Goal: Information Seeking & Learning: Learn about a topic

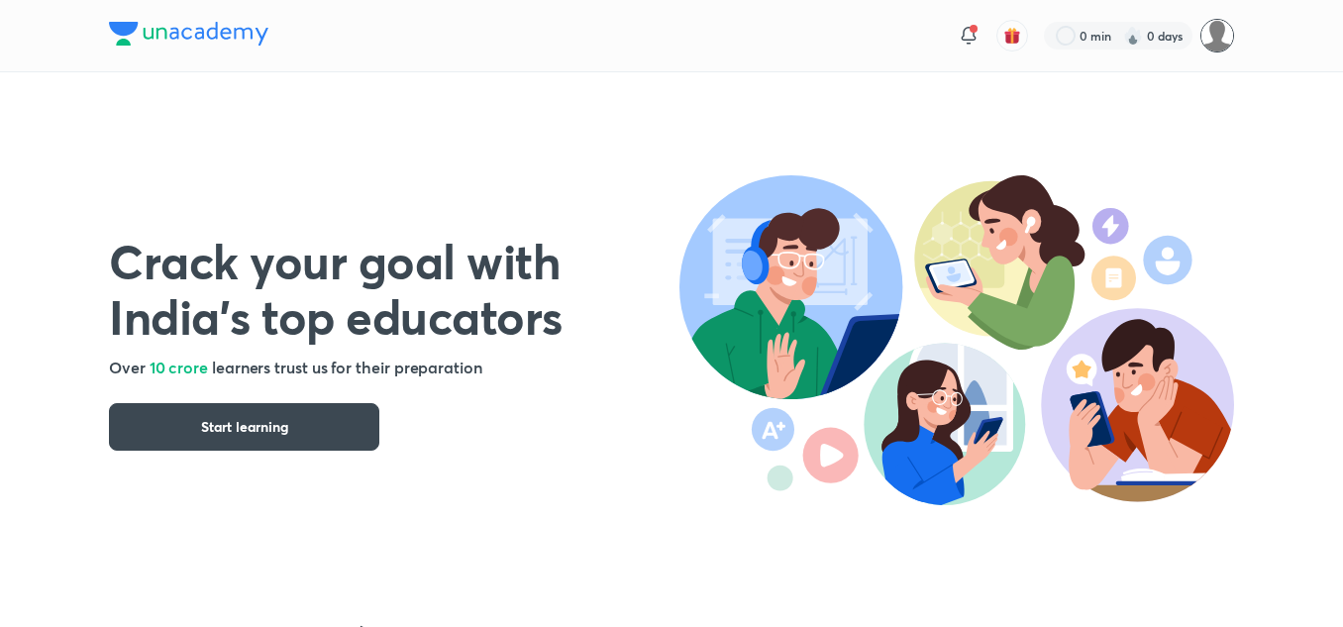
click at [1216, 26] on img at bounding box center [1218, 36] width 34 height 34
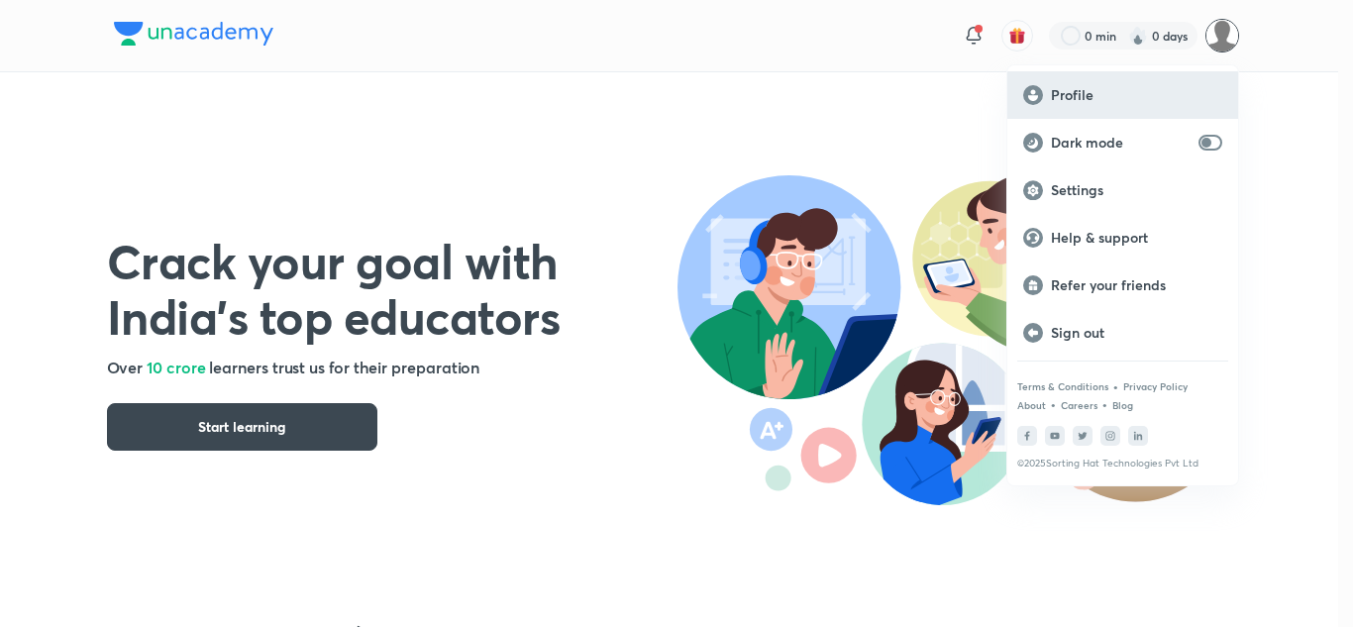
click at [1038, 94] on rect at bounding box center [1033, 95] width 20 height 20
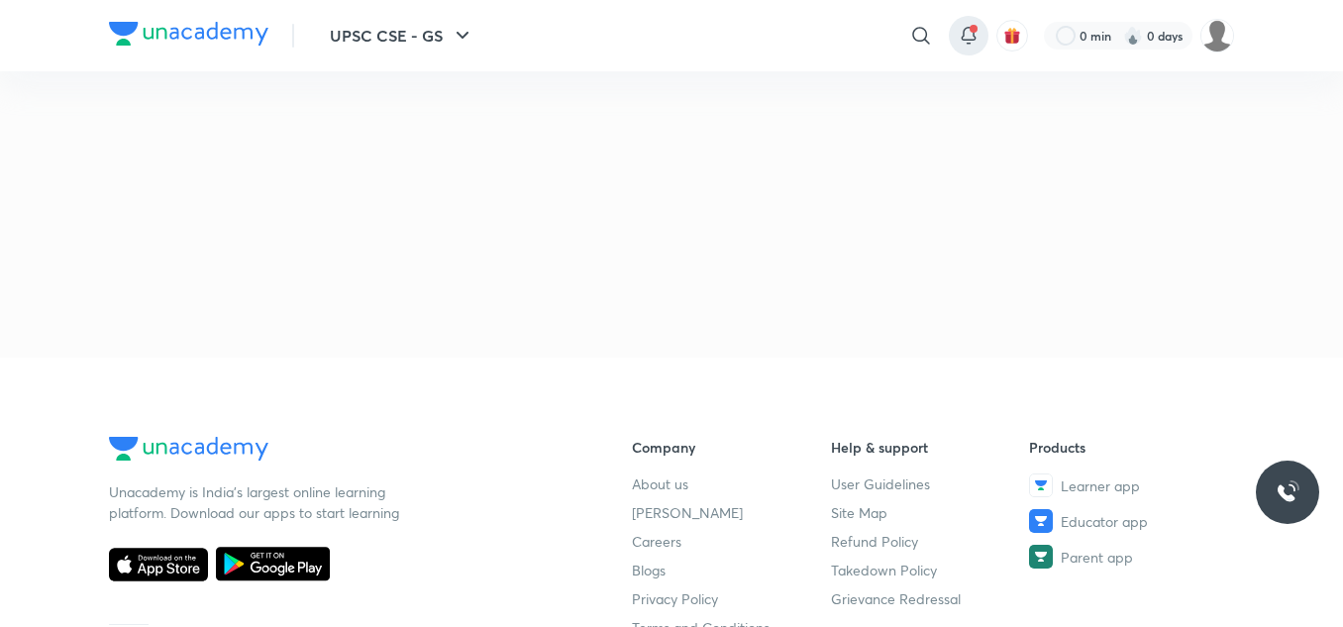
click at [967, 26] on icon at bounding box center [969, 36] width 24 height 24
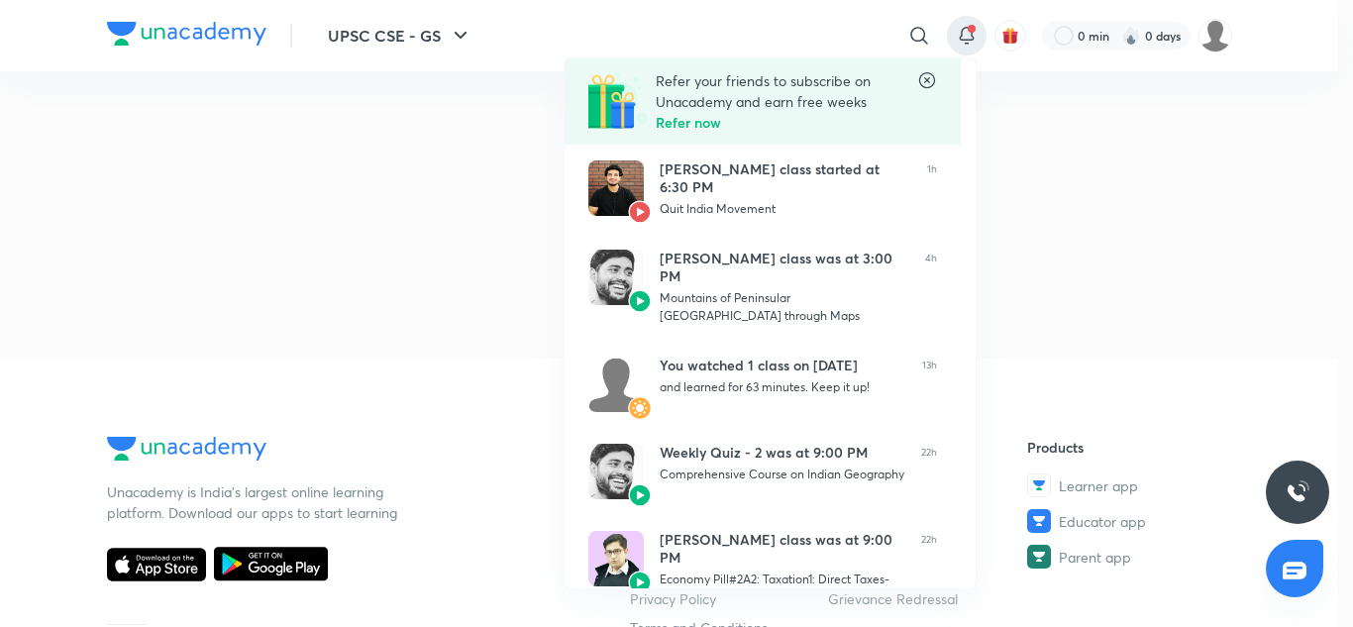
click at [909, 37] on div at bounding box center [676, 313] width 1353 height 627
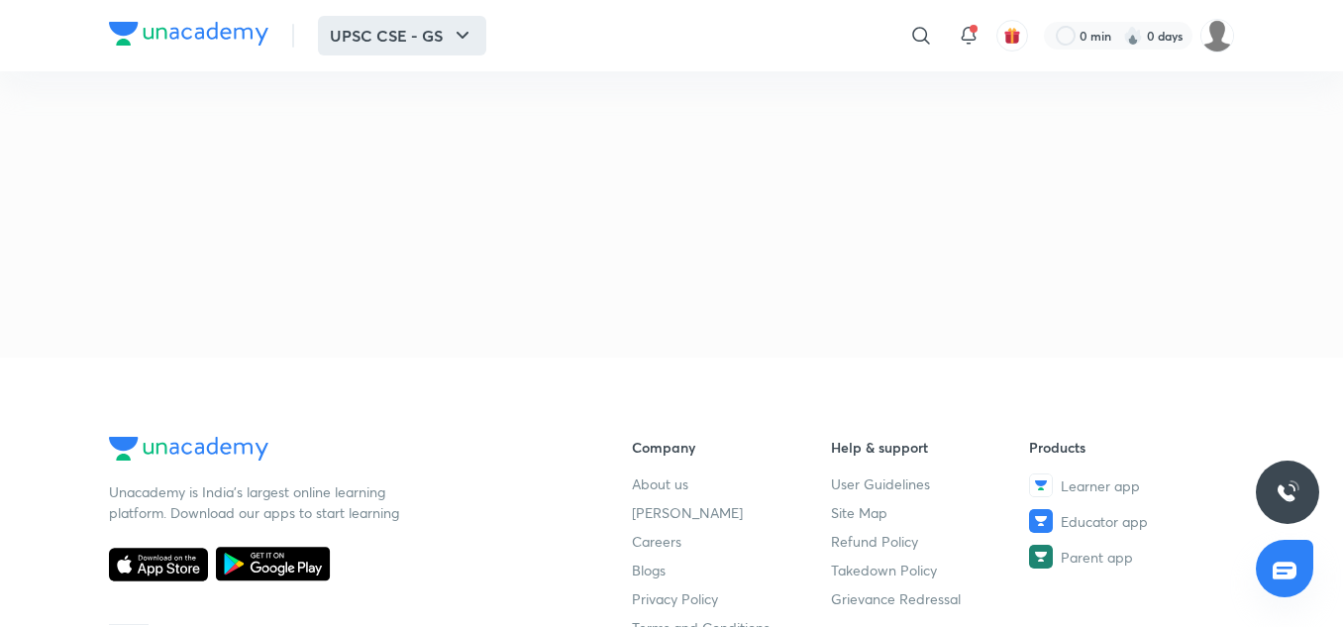
click at [439, 42] on button "UPSC CSE - GS" at bounding box center [402, 36] width 168 height 40
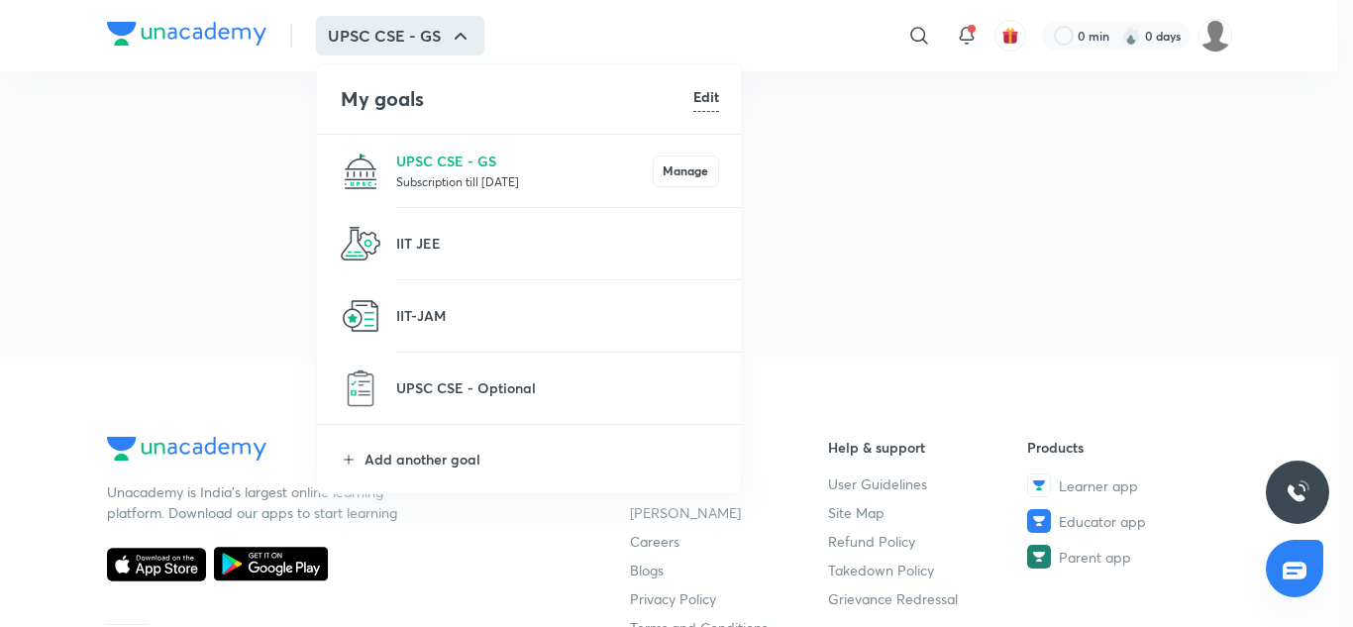
click at [541, 175] on p "Subscription till [DATE]" at bounding box center [524, 181] width 257 height 20
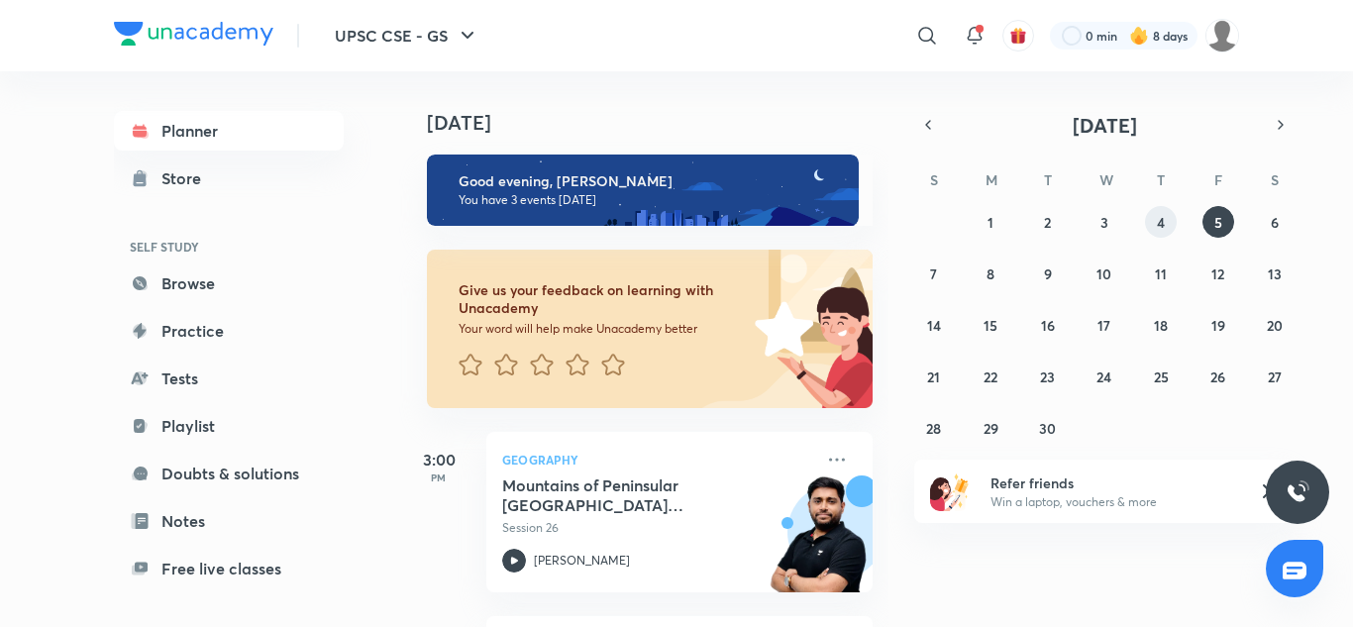
click at [1159, 222] on abbr "4" at bounding box center [1161, 222] width 8 height 19
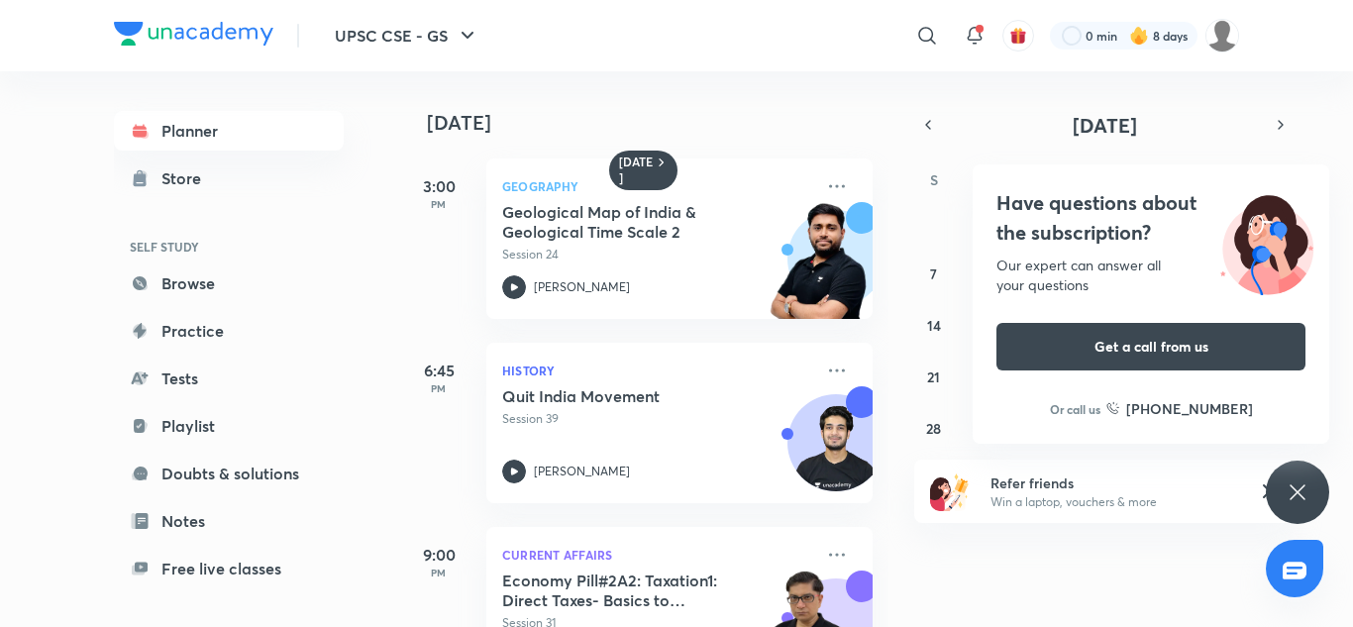
click at [1301, 486] on icon at bounding box center [1298, 493] width 24 height 24
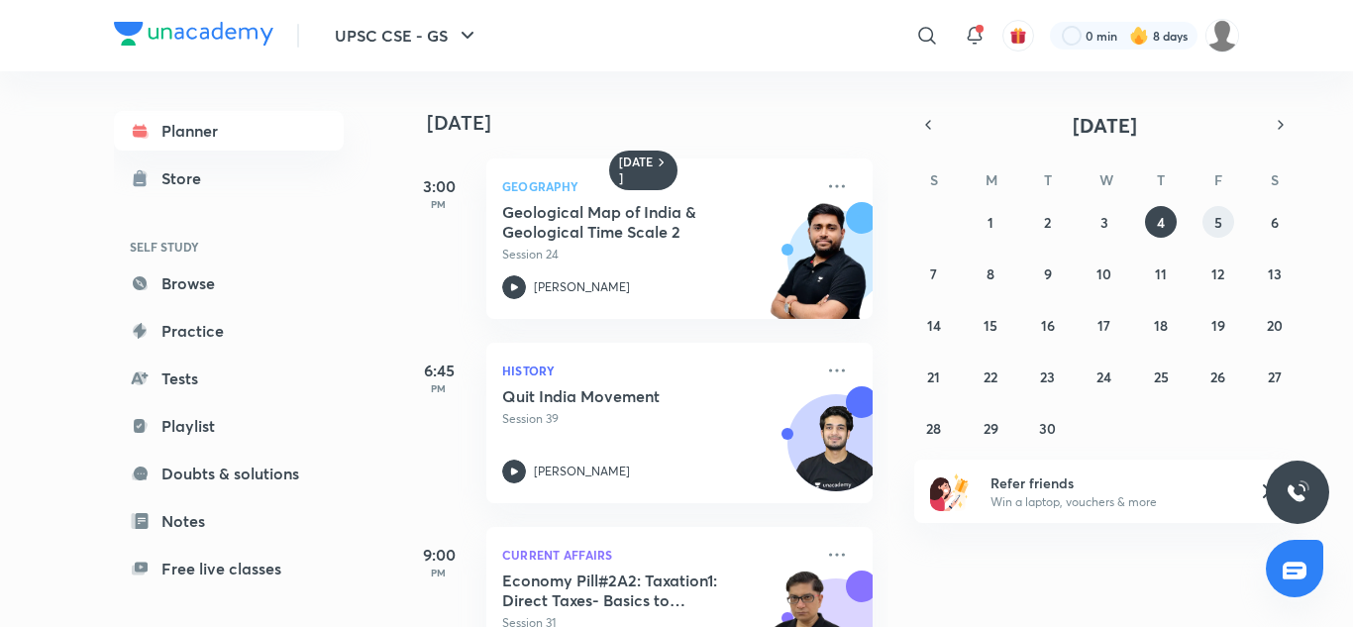
click at [1213, 225] on button "5" at bounding box center [1219, 222] width 32 height 32
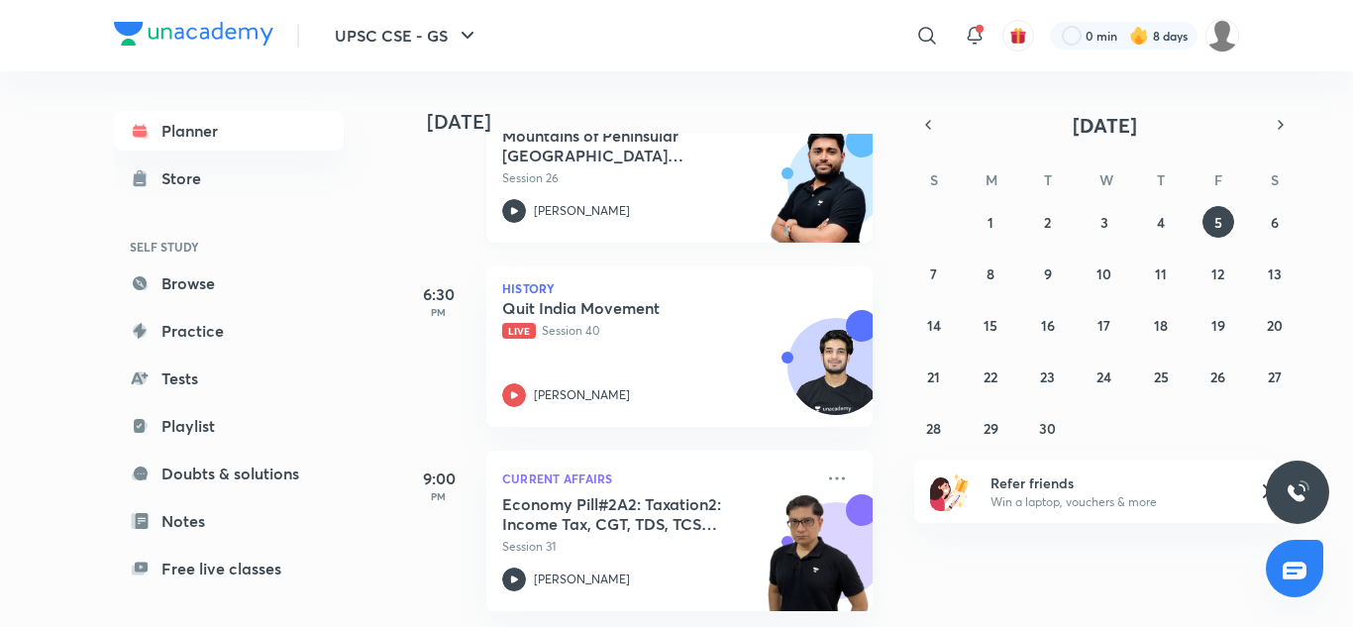
scroll to position [365, 0]
click at [542, 467] on p "Current Affairs" at bounding box center [657, 479] width 311 height 24
click at [833, 469] on icon at bounding box center [837, 479] width 24 height 24
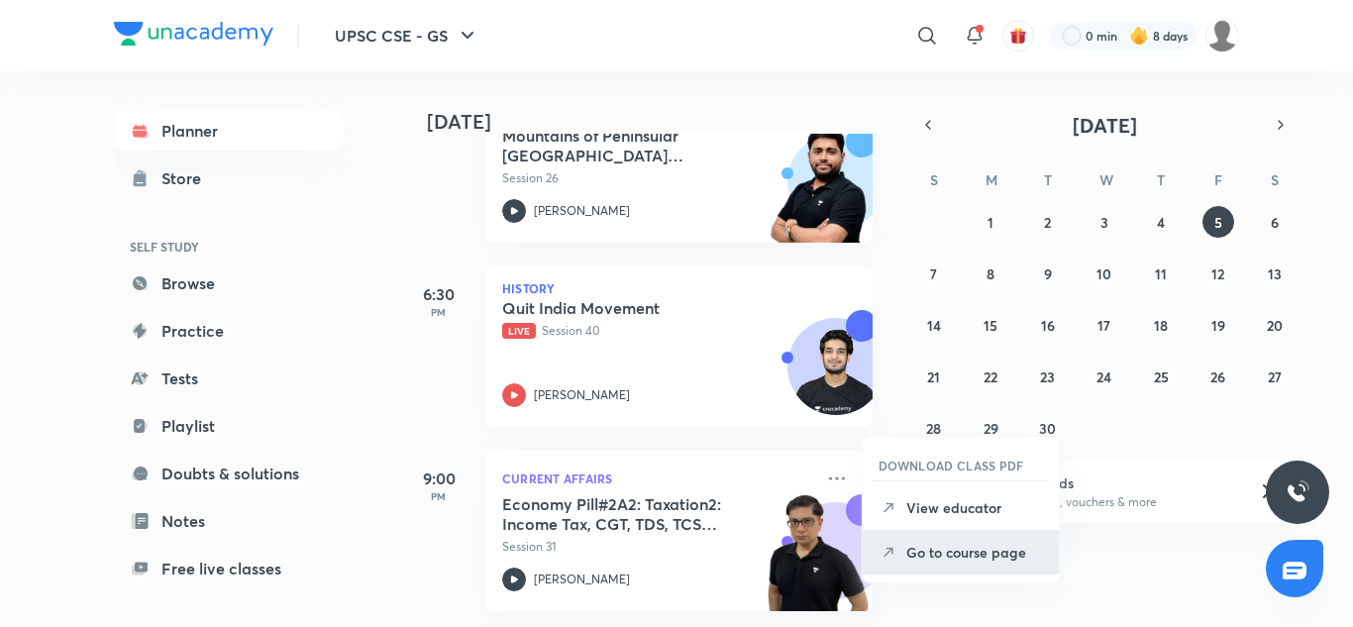
click at [939, 562] on p "Go to course page" at bounding box center [975, 552] width 137 height 21
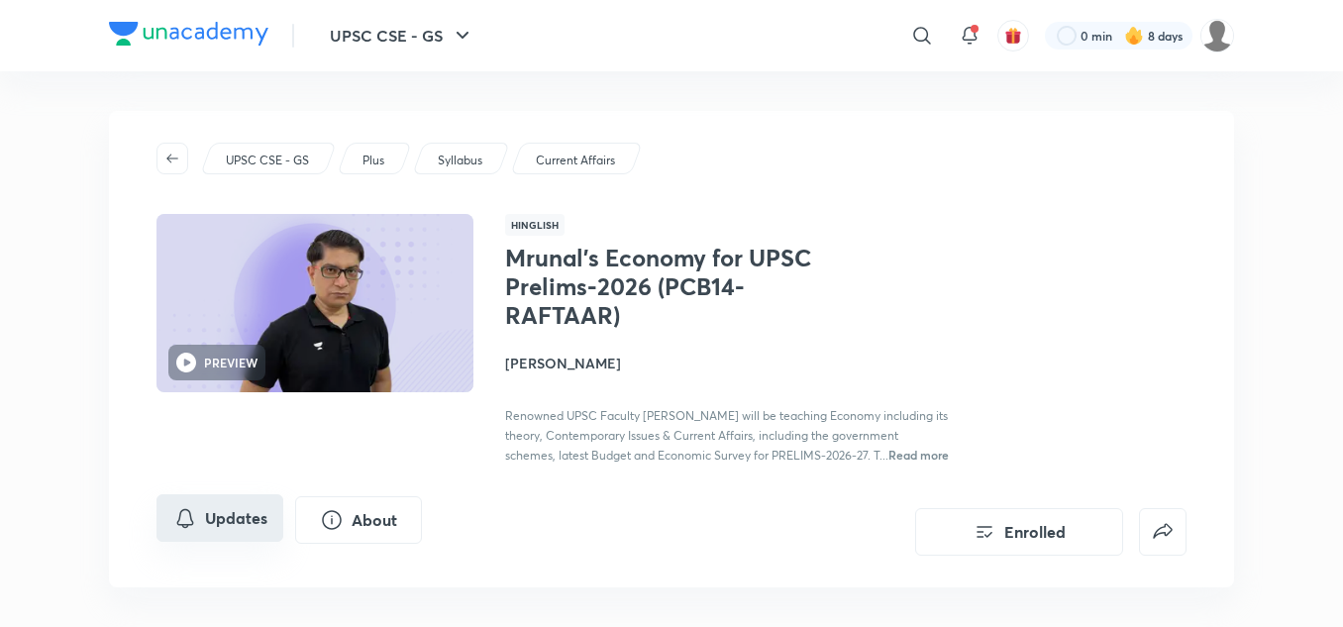
click at [201, 542] on button "Updates" at bounding box center [220, 518] width 127 height 48
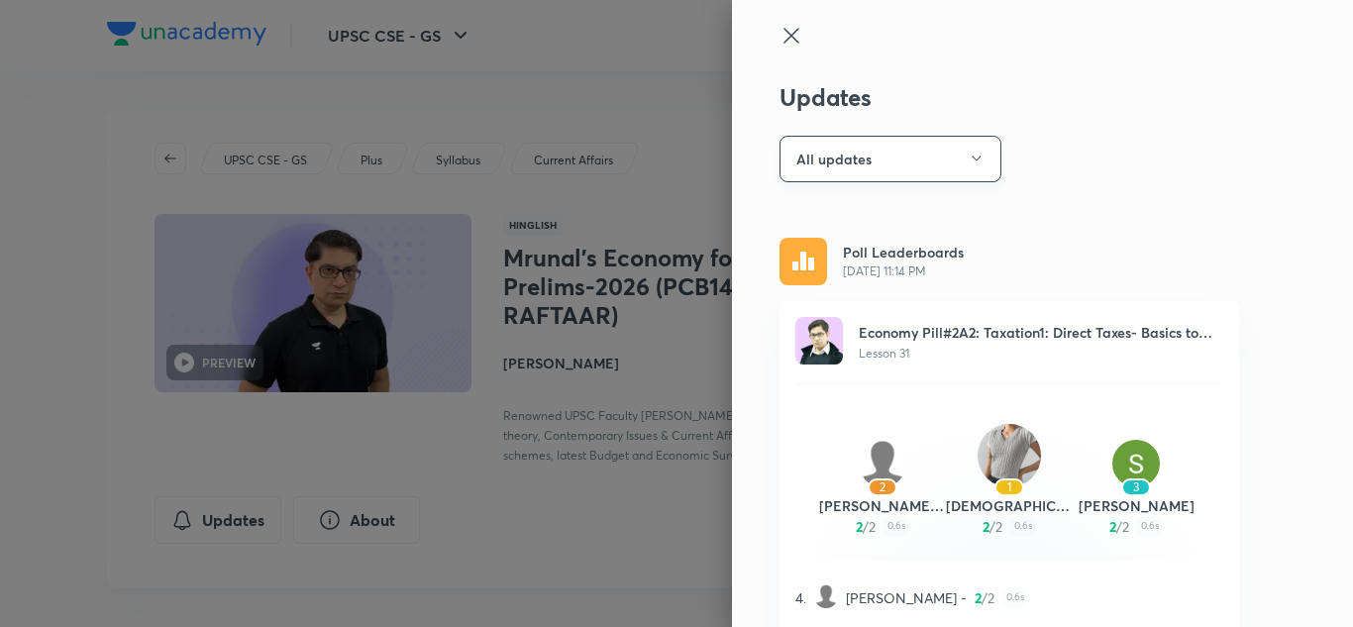
click at [845, 163] on button "All updates" at bounding box center [891, 159] width 222 height 47
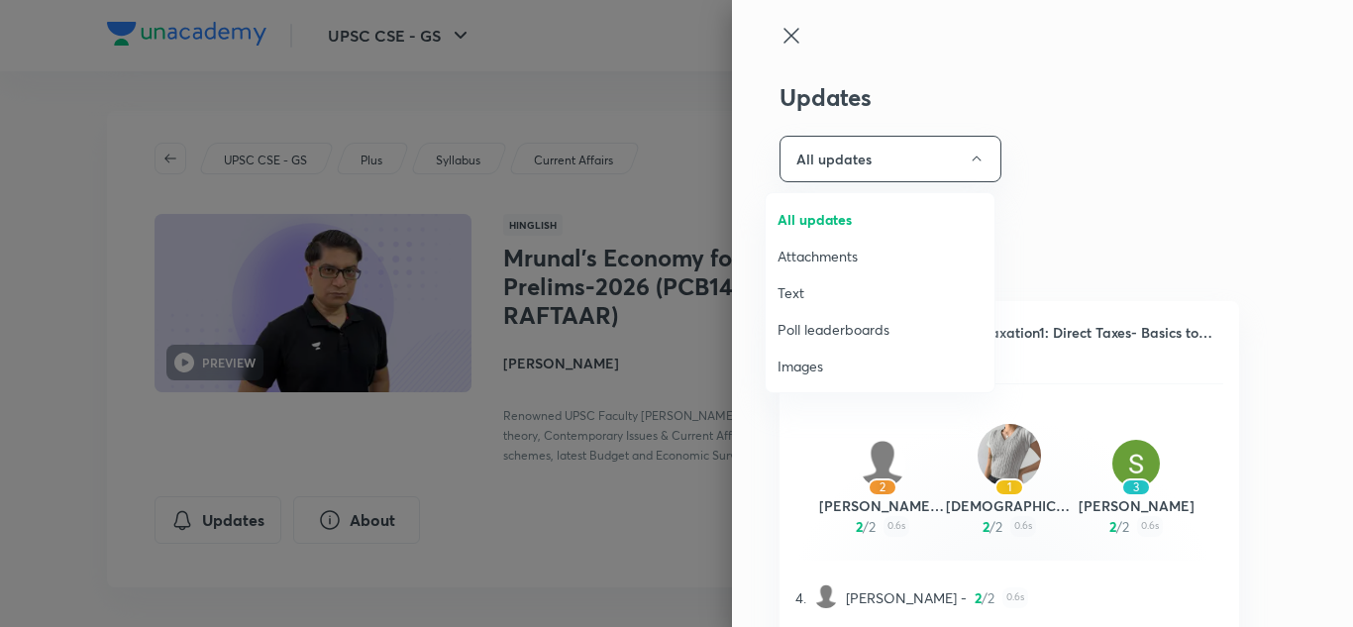
click at [826, 259] on span "Attachments" at bounding box center [880, 256] width 205 height 21
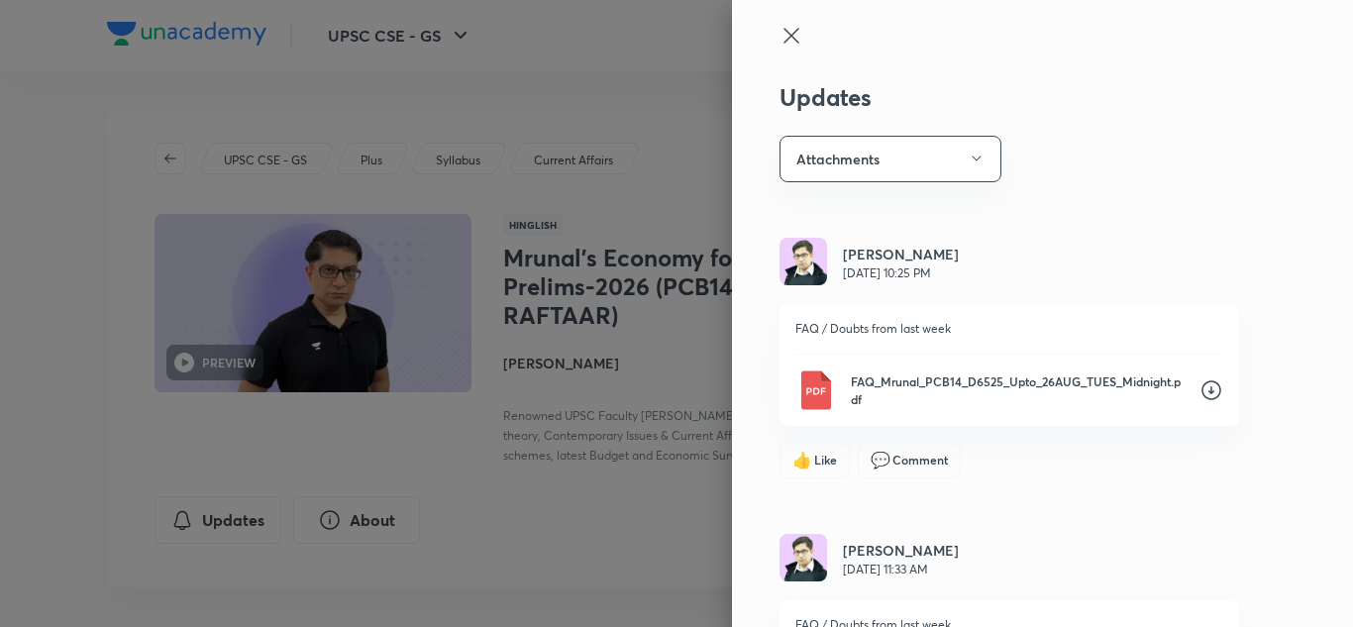
click at [630, 554] on div at bounding box center [676, 313] width 1353 height 627
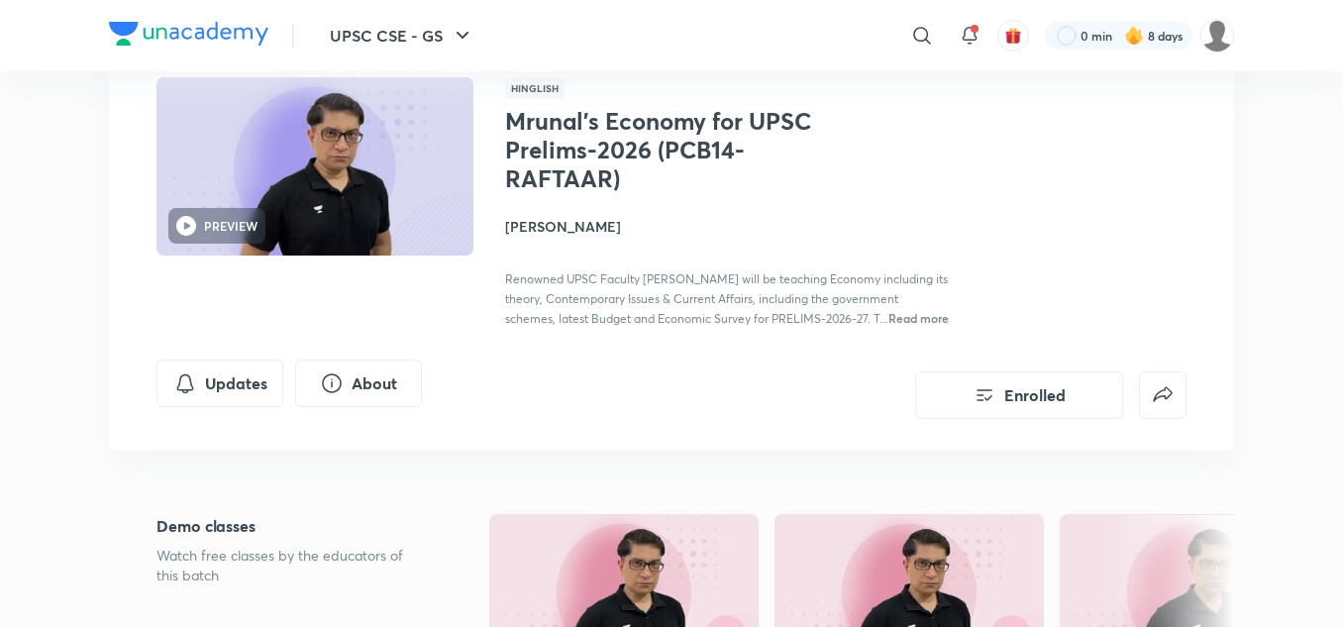
scroll to position [136, 0]
click at [540, 217] on h4 "[PERSON_NAME]" at bounding box center [727, 227] width 444 height 21
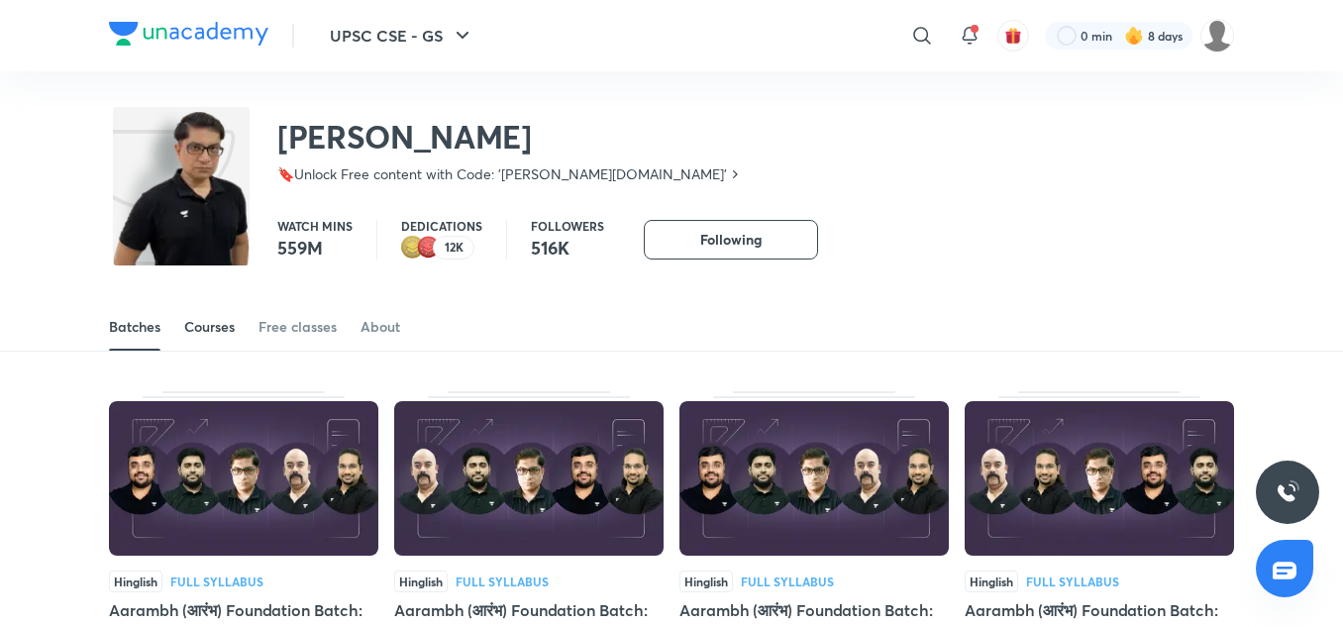
click at [204, 330] on div "Courses" at bounding box center [209, 327] width 51 height 20
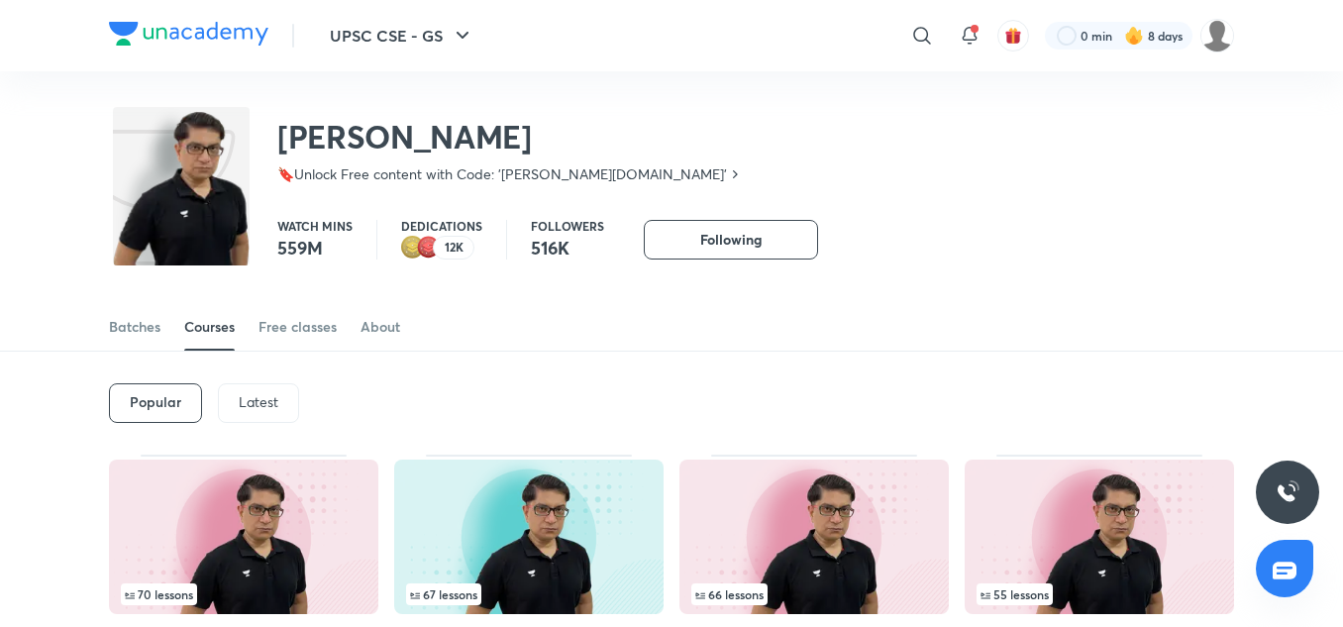
click at [248, 400] on p "Latest" at bounding box center [259, 402] width 40 height 16
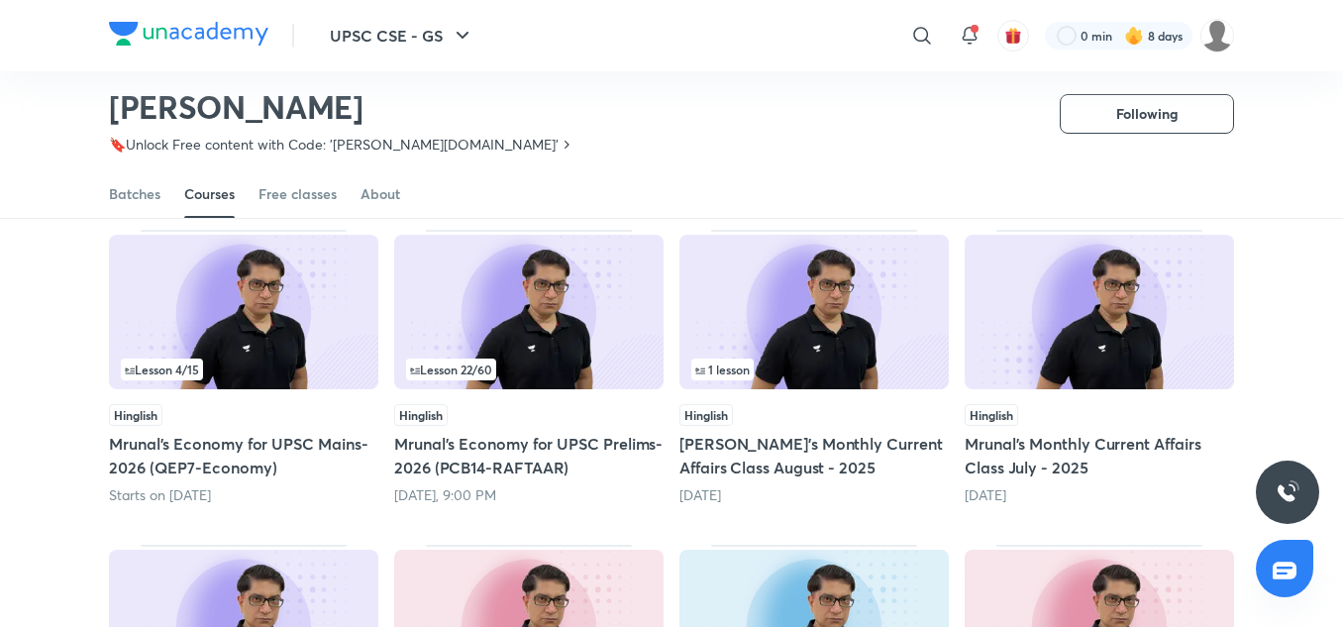
scroll to position [166, 0]
click at [294, 441] on h5 "Mrunal’s Economy for UPSC Mains-2026 (QEP7-Economy)" at bounding box center [243, 455] width 269 height 48
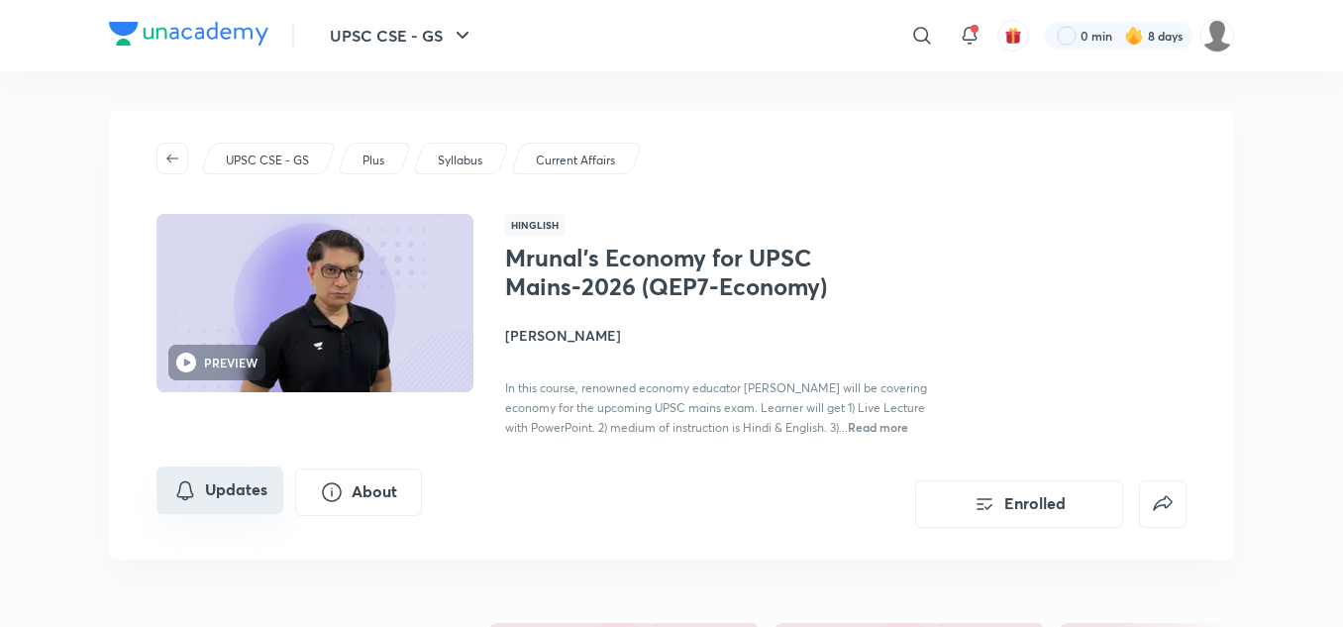
click at [243, 480] on button "Updates" at bounding box center [220, 491] width 127 height 48
click at [258, 483] on button "Updates" at bounding box center [220, 491] width 127 height 48
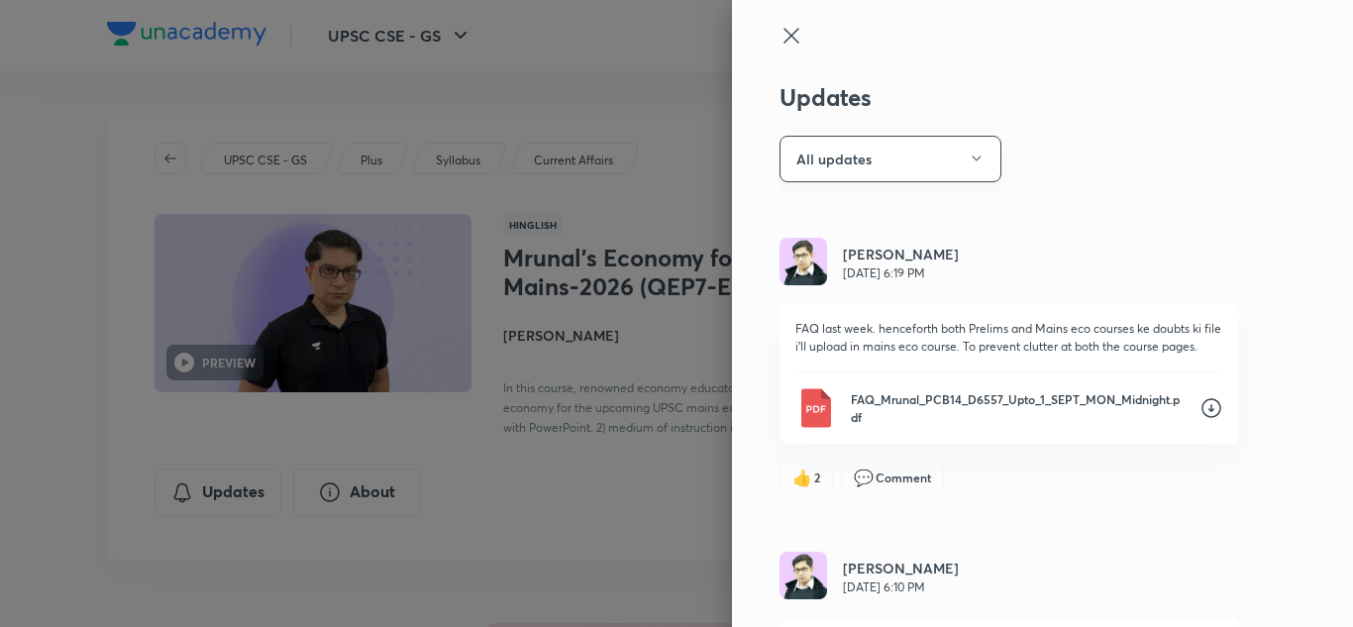
click at [922, 168] on button "All updates" at bounding box center [891, 159] width 222 height 47
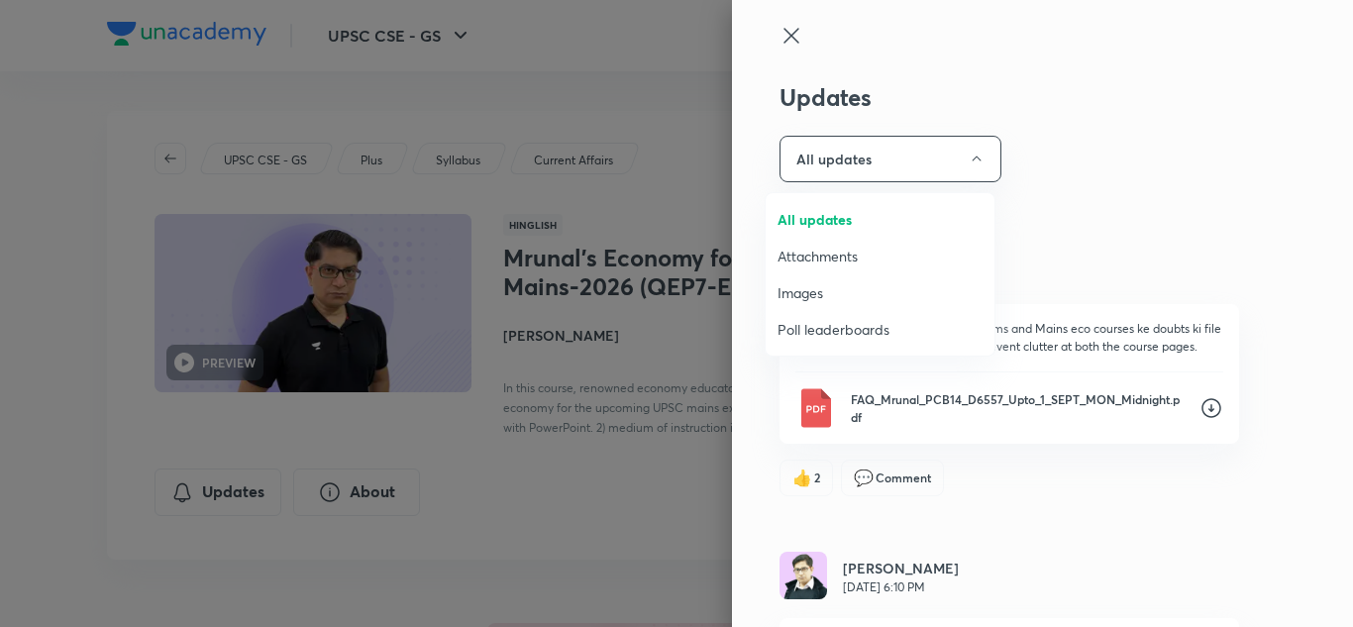
click at [869, 259] on span "Attachments" at bounding box center [880, 256] width 205 height 21
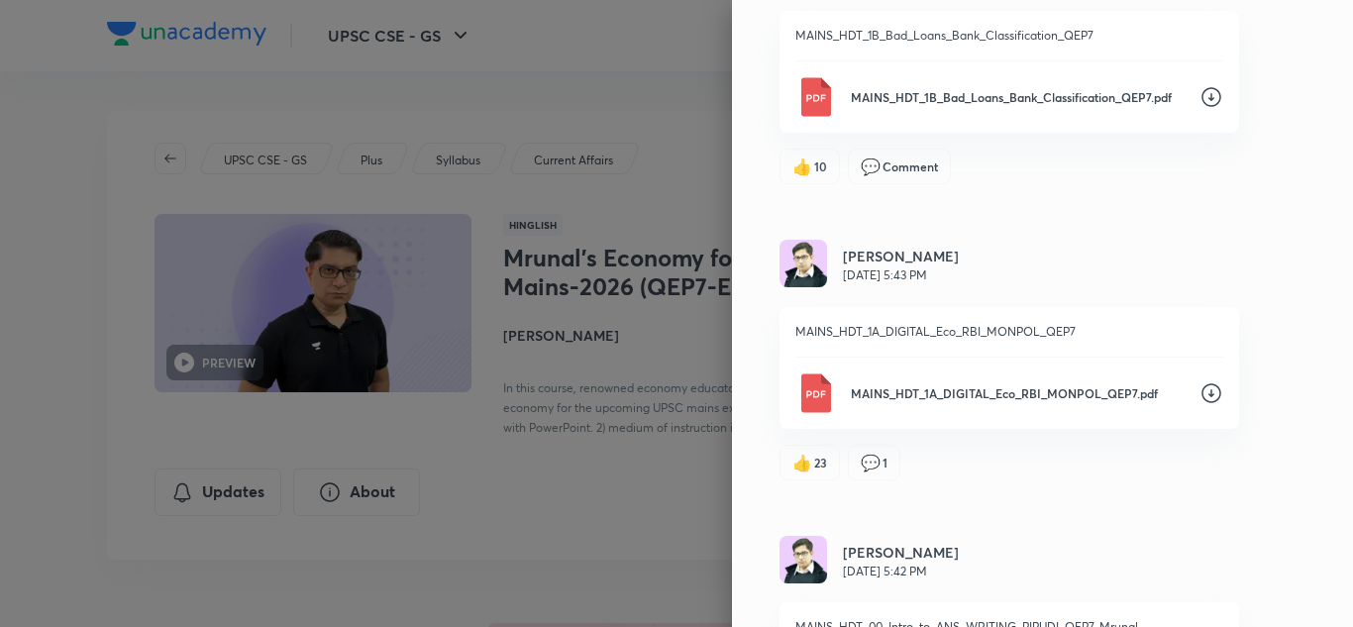
scroll to position [902, 0]
click at [1200, 395] on icon at bounding box center [1212, 395] width 24 height 24
drag, startPoint x: 1196, startPoint y: 395, endPoint x: 1263, endPoint y: 235, distance: 174.1
click at [1263, 235] on div "Updates Attachments [PERSON_NAME] [DATE] 6:19 PM FAQ last week. henceforth both…" at bounding box center [1042, 313] width 621 height 627
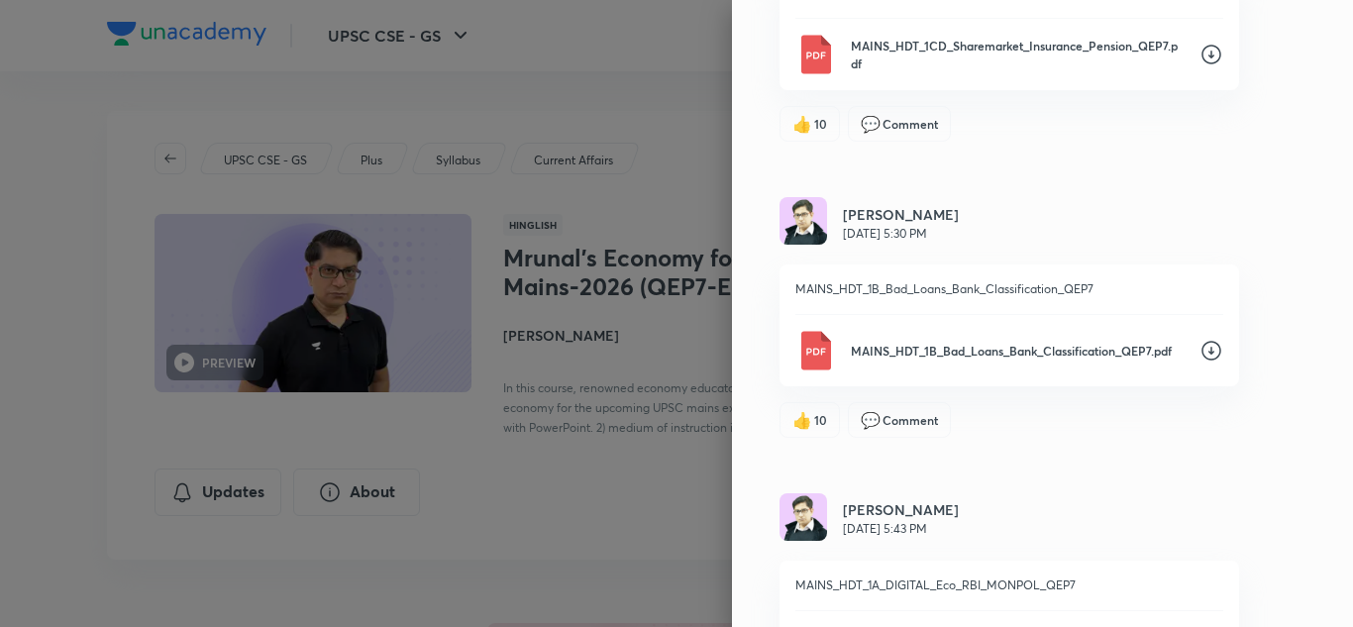
scroll to position [644, 0]
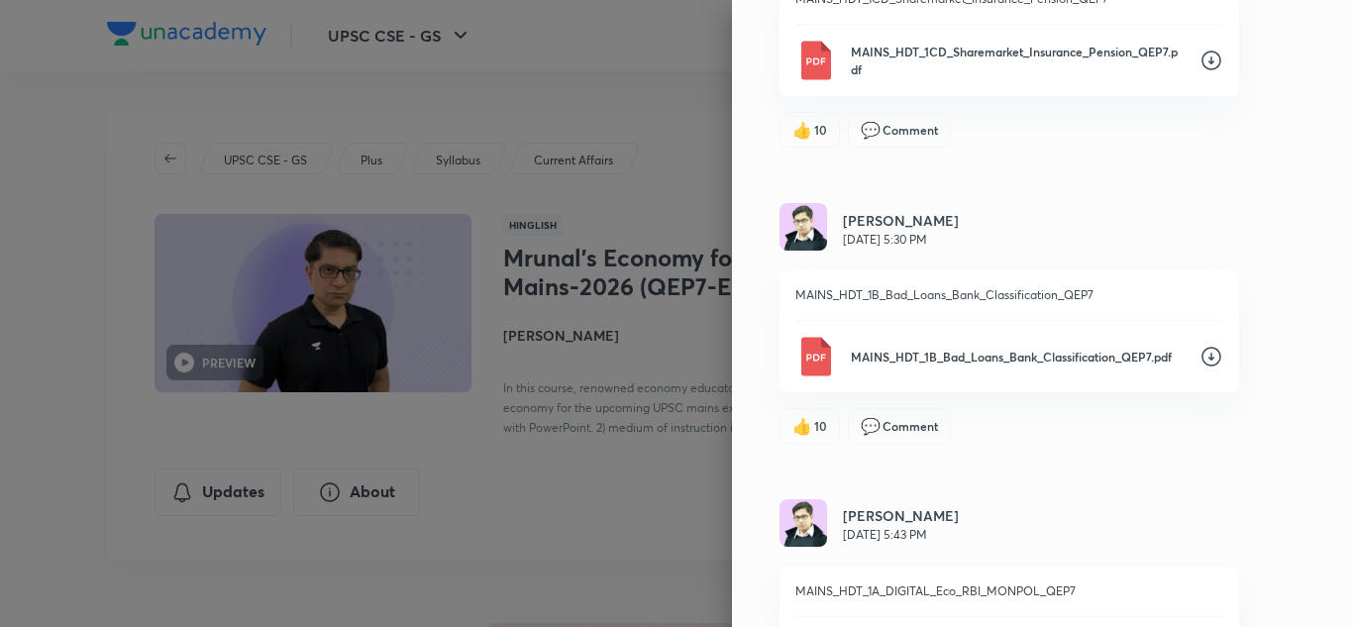
click at [1200, 355] on icon at bounding box center [1212, 357] width 24 height 24
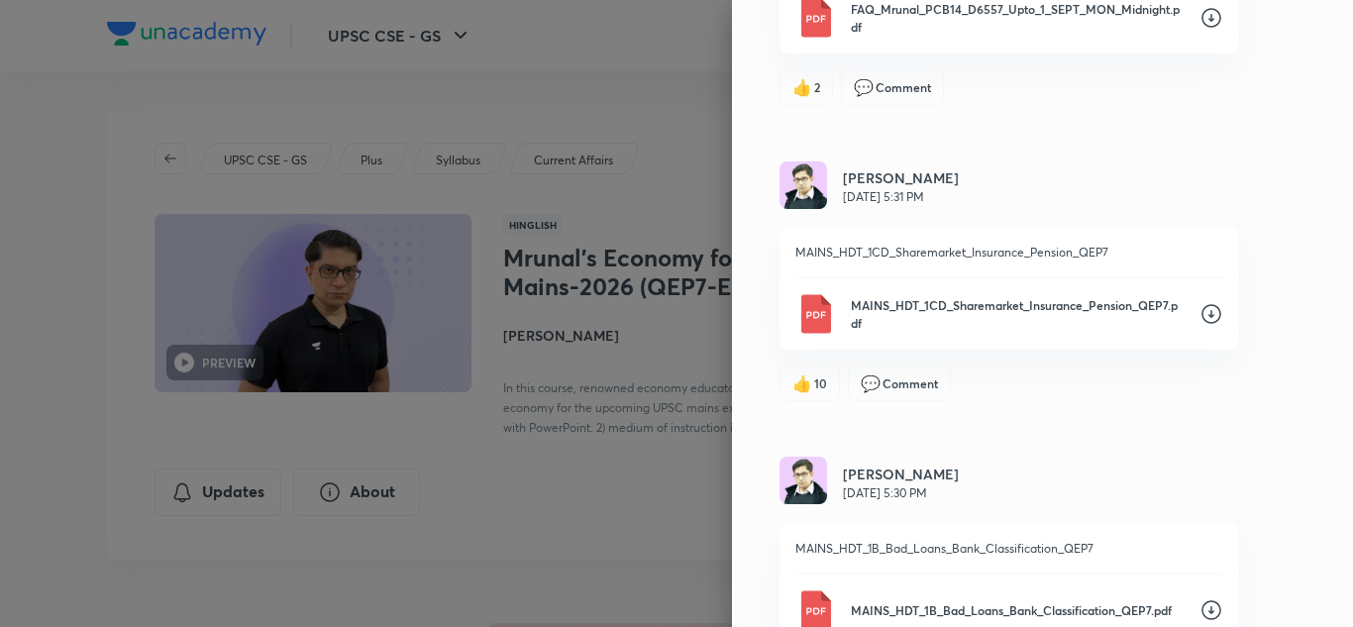
scroll to position [389, 0]
click at [1200, 315] on icon at bounding box center [1212, 315] width 24 height 24
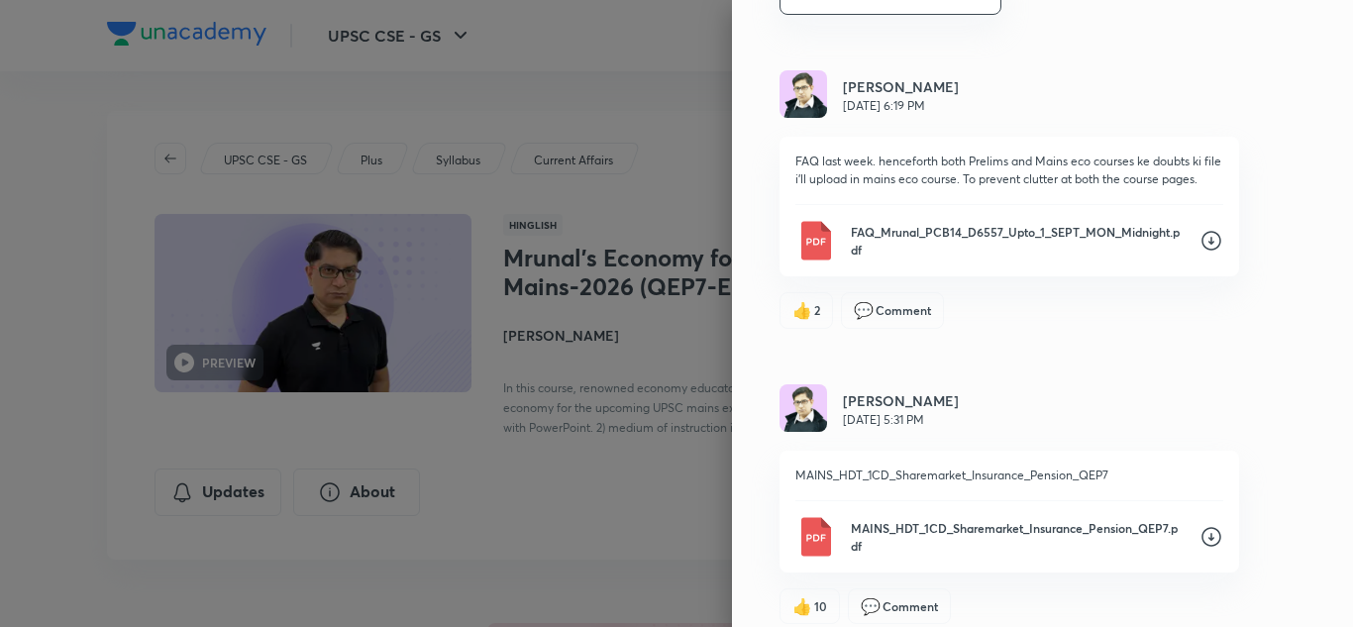
scroll to position [162, 0]
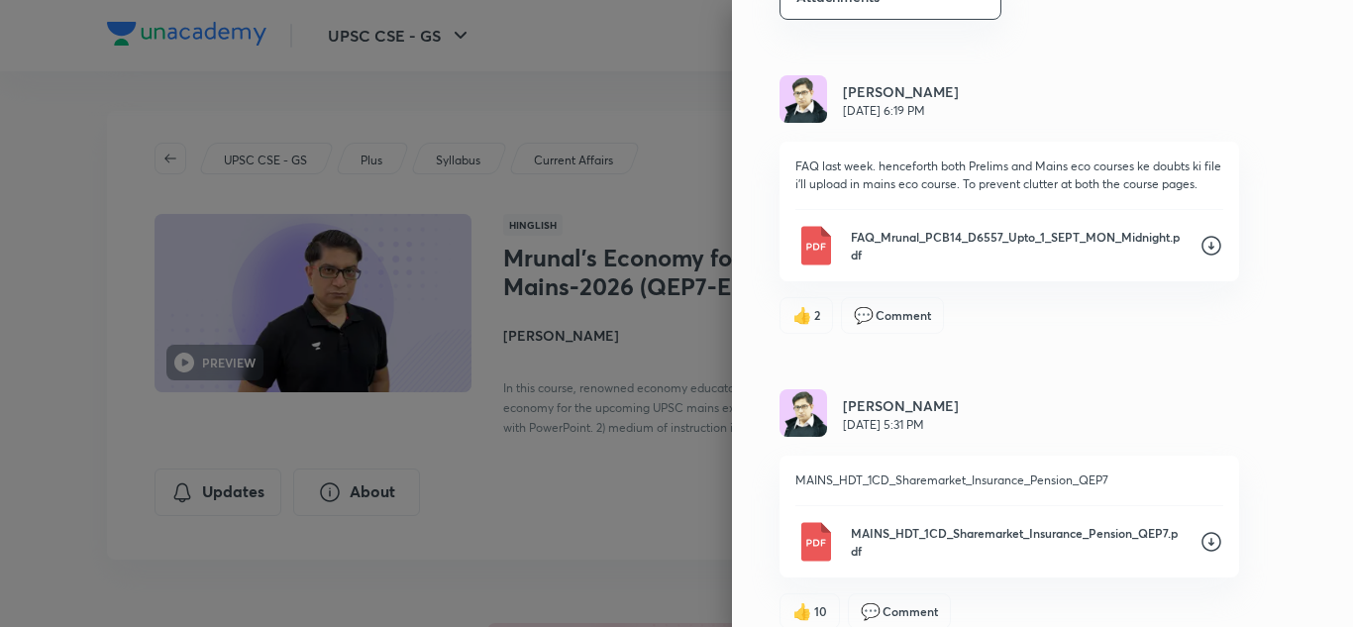
click at [1200, 246] on icon at bounding box center [1212, 246] width 24 height 24
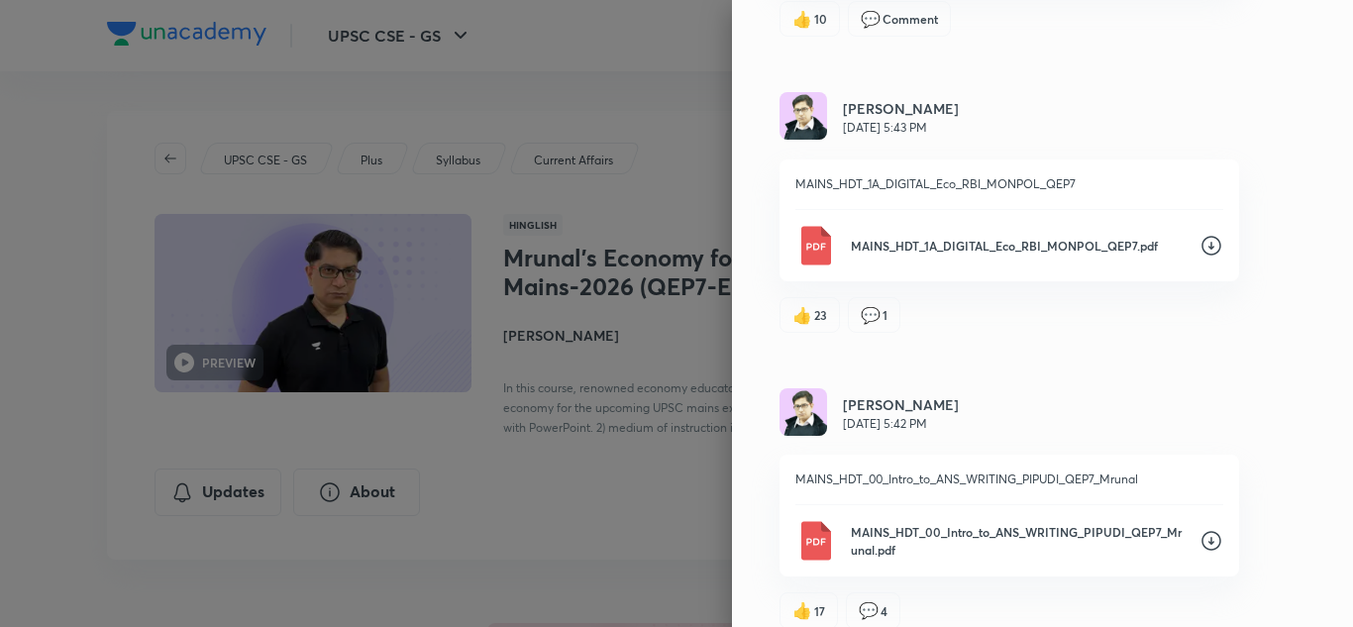
scroll to position [1077, 0]
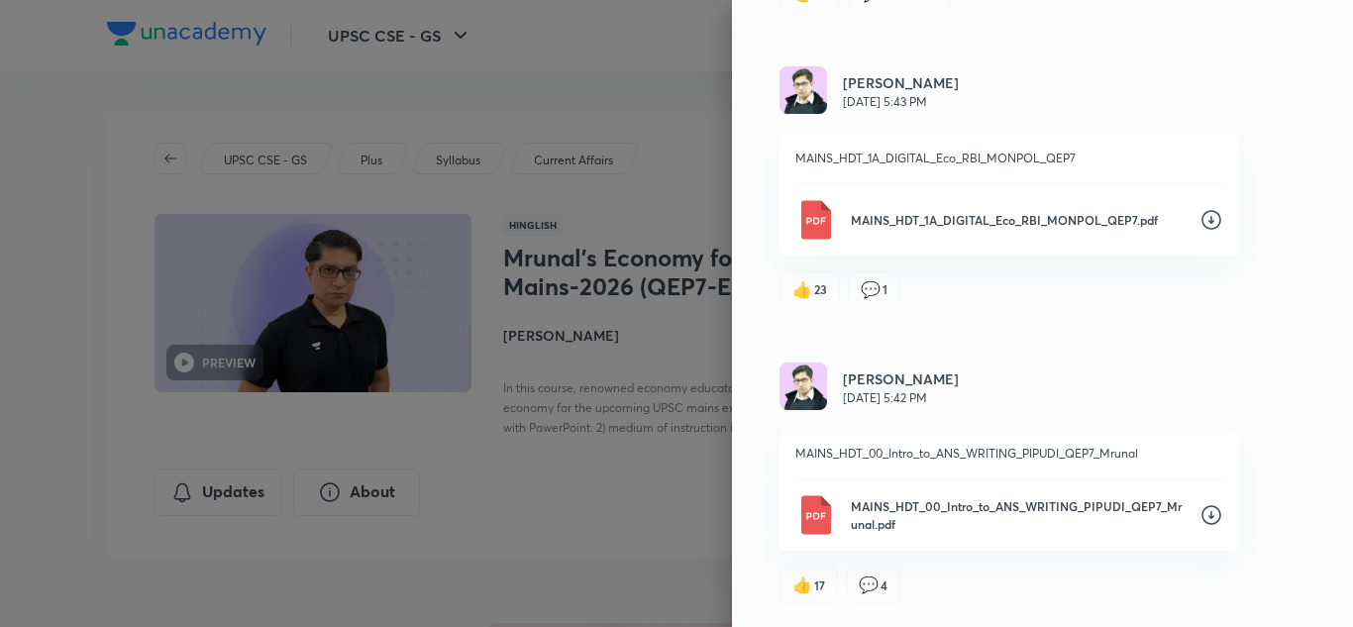
click at [1200, 511] on icon at bounding box center [1212, 515] width 24 height 24
